Goal: Task Accomplishment & Management: Use online tool/utility

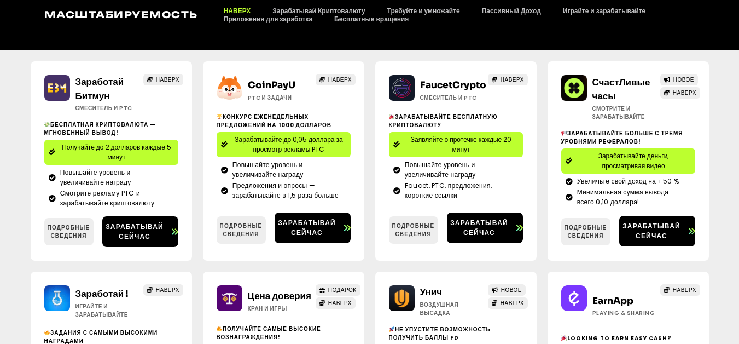
scroll to position [166, 0]
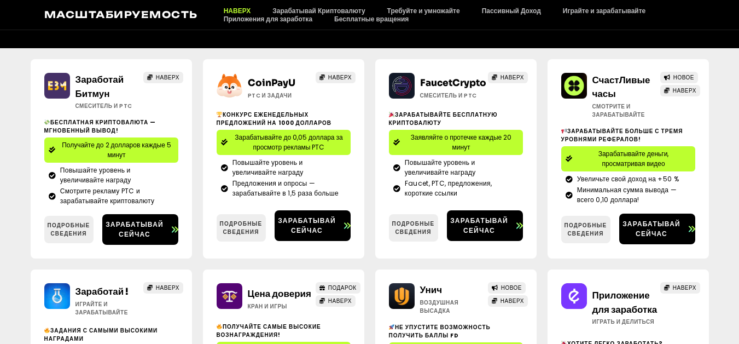
click at [611, 84] on link "СчастЛивые часы" at bounding box center [621, 87] width 58 height 26
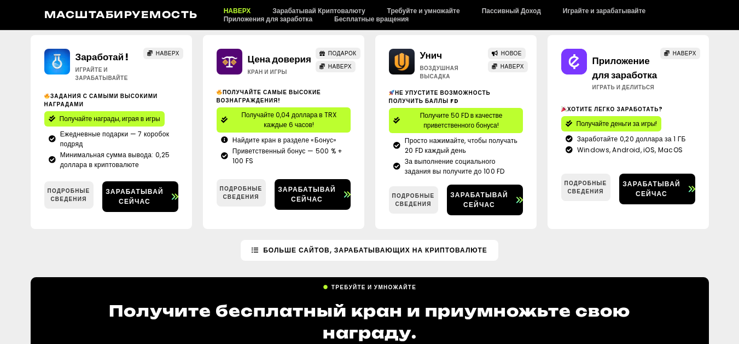
scroll to position [385, 0]
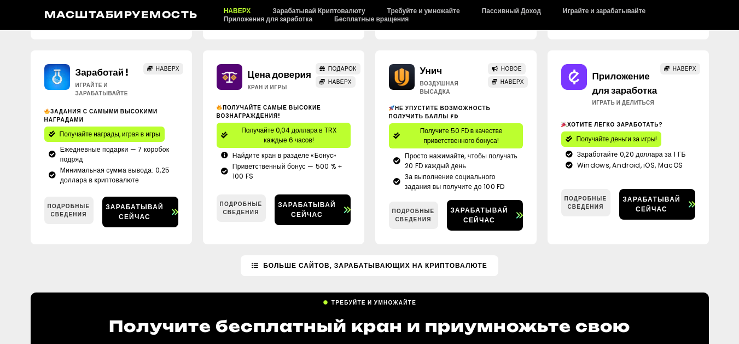
click at [270, 133] on span "Получайте 0,04 доллара в TRX каждые 6 часов!" at bounding box center [289, 135] width 114 height 20
click at [282, 142] on span "Получайте 0,04 доллара в TRX каждые 6 часов!" at bounding box center [289, 135] width 114 height 20
click at [481, 208] on span "Зарабатывай сейчас" at bounding box center [479, 215] width 65 height 20
click at [658, 206] on span "Зарабатывай сейчас" at bounding box center [651, 204] width 65 height 20
